Goal: Find specific page/section: Find specific page/section

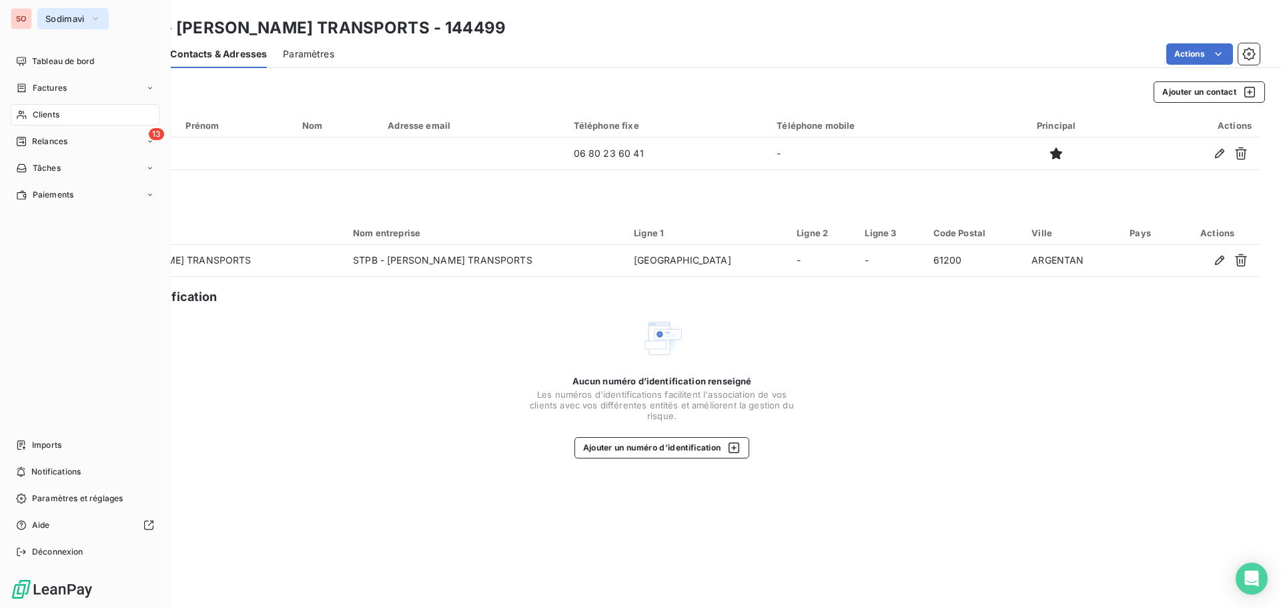
click at [61, 19] on span "Sodimavi" at bounding box center [64, 18] width 39 height 11
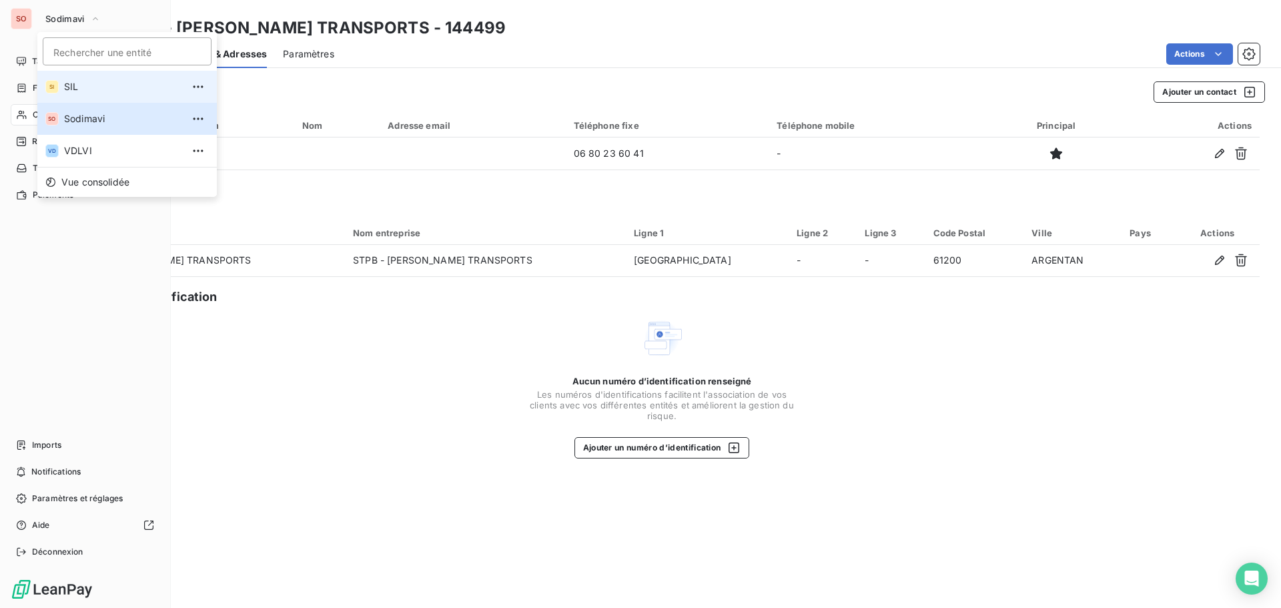
click at [74, 86] on span "SIL" at bounding box center [123, 86] width 118 height 13
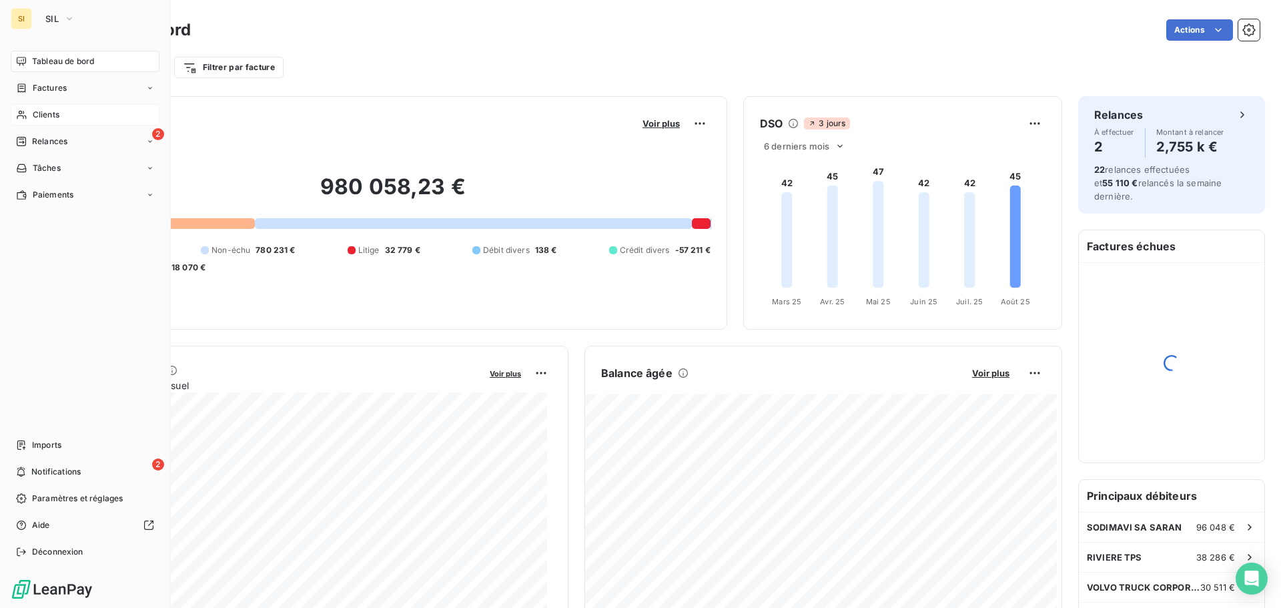
click at [49, 114] on span "Clients" at bounding box center [46, 115] width 27 height 12
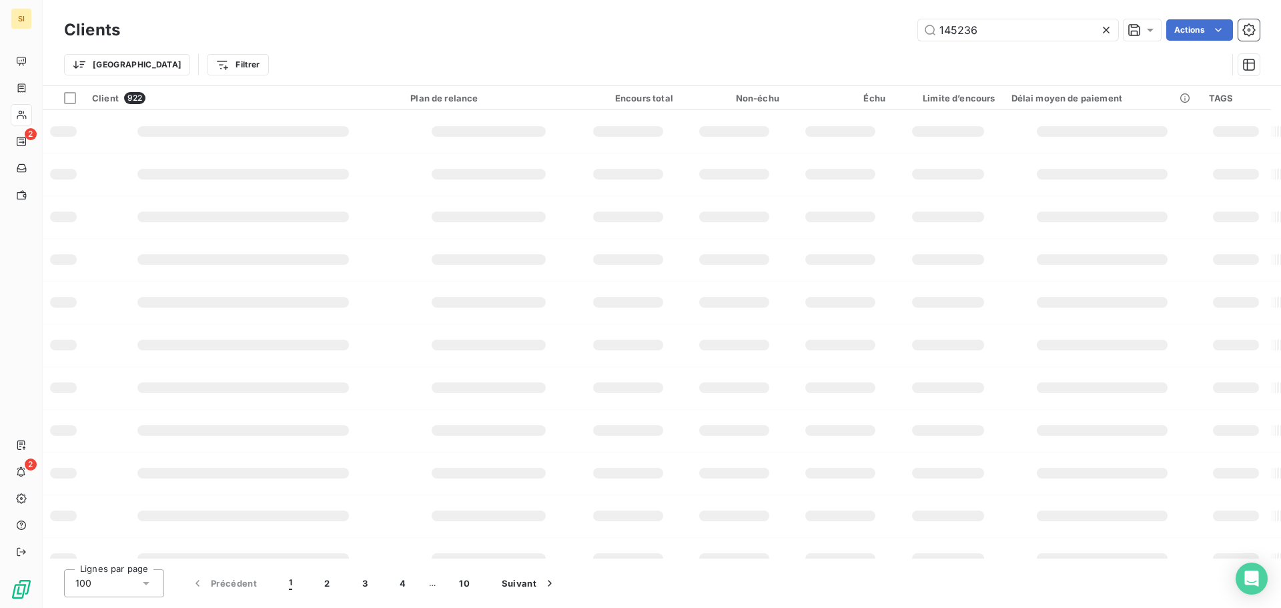
type input "145236"
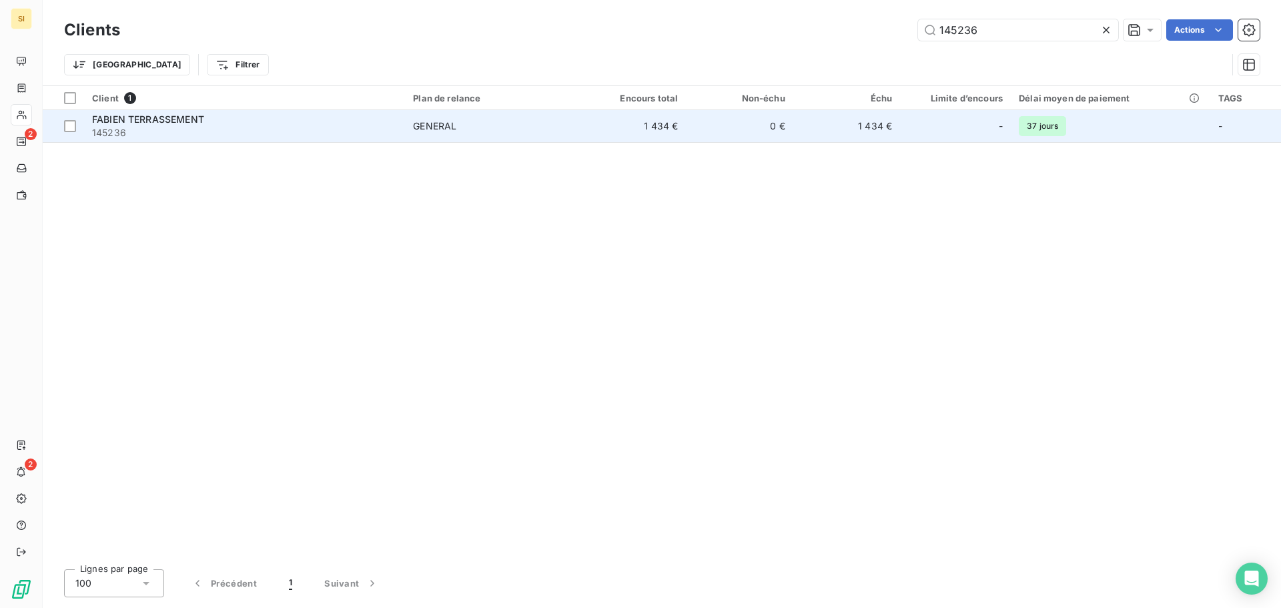
click at [154, 115] on span "FABIEN TERRASSEMENT" at bounding box center [148, 118] width 112 height 11
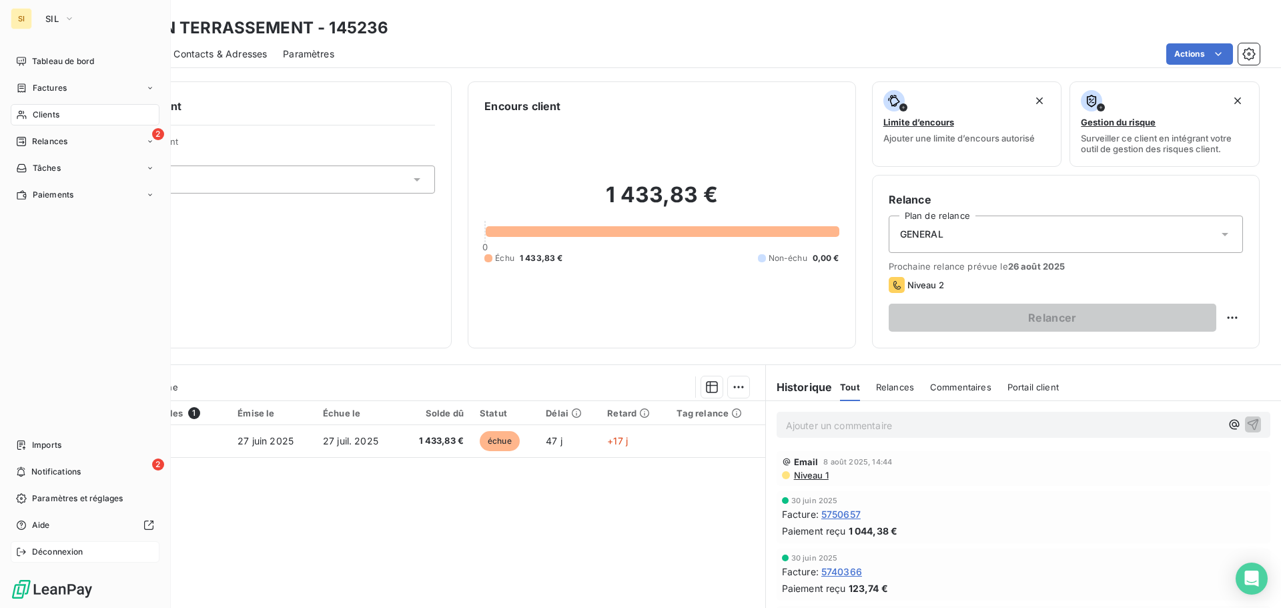
click at [53, 553] on span "Déconnexion" at bounding box center [57, 552] width 51 height 12
